Goal: Information Seeking & Learning: Find specific page/section

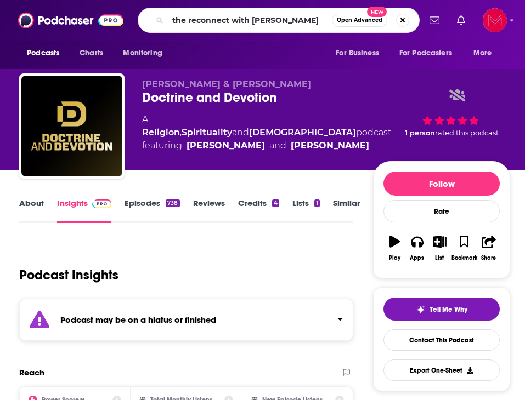
type input "the reconnect with [PERSON_NAME]"
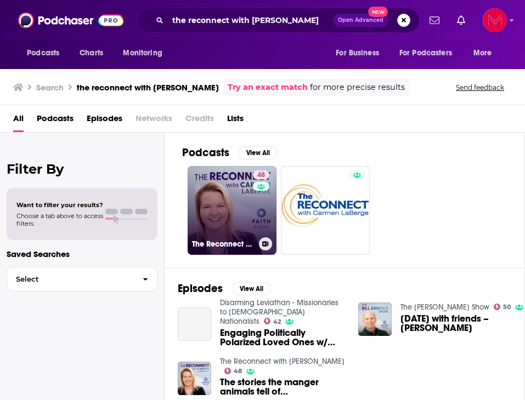
click at [230, 201] on link "48 The Reconnect with [PERSON_NAME]" at bounding box center [232, 210] width 89 height 89
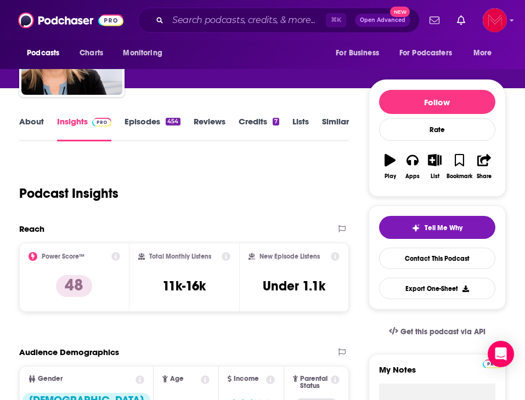
scroll to position [83, 0]
